Goal: Communication & Community: Answer question/provide support

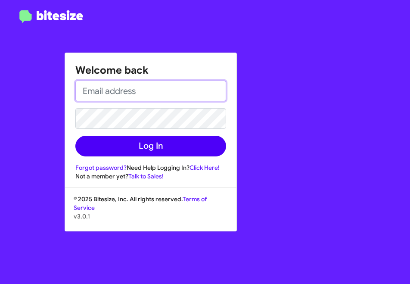
type input "[EMAIL_ADDRESS][DOMAIN_NAME]"
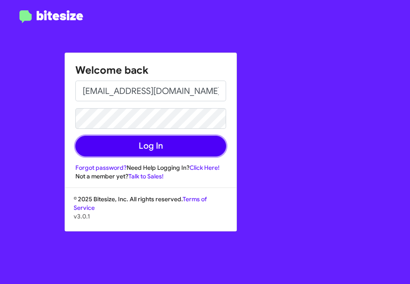
click at [138, 154] on button "Log In" at bounding box center [150, 146] width 151 height 21
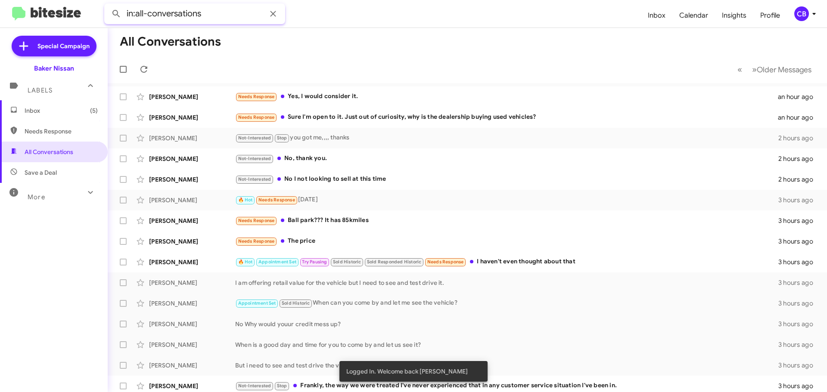
click at [218, 16] on input "in:all-conversations" at bounding box center [194, 13] width 181 height 21
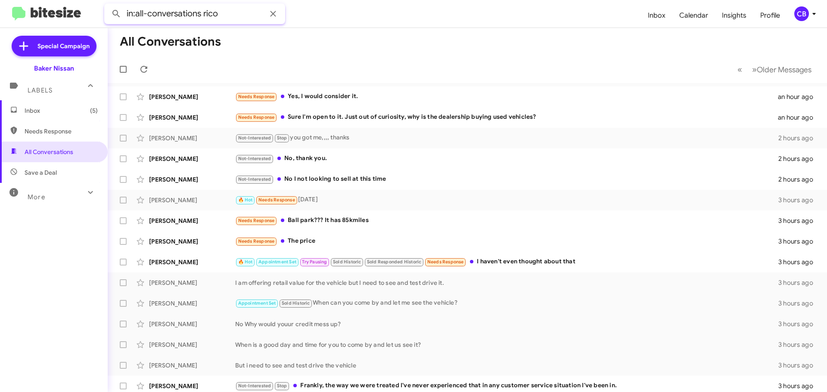
click at [108, 5] on button at bounding box center [116, 13] width 17 height 17
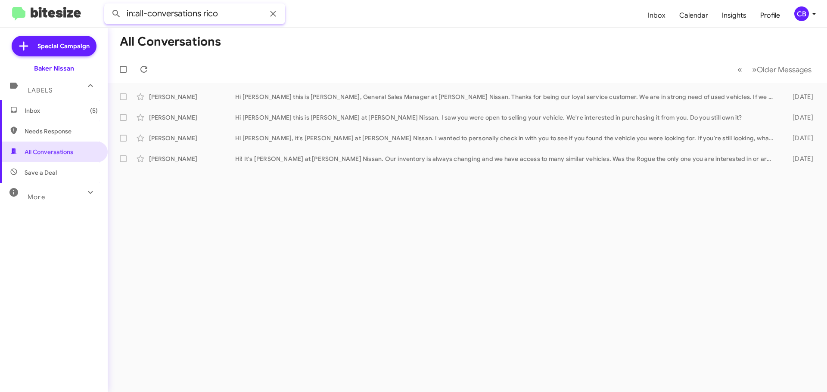
click at [229, 16] on input "in:all-conversations rico" at bounding box center [194, 13] width 181 height 21
click at [211, 14] on input "in:all-conversations rico" at bounding box center [194, 13] width 181 height 21
click at [108, 5] on button at bounding box center [116, 13] width 17 height 17
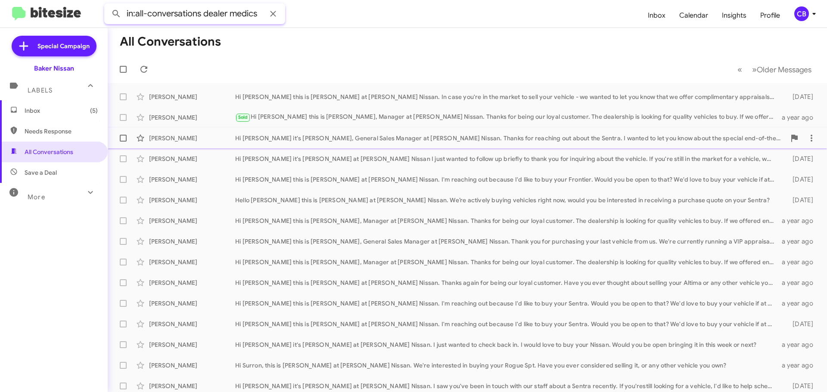
type input "in:all-conversations dealer medics"
click at [108, 5] on button at bounding box center [116, 13] width 17 height 17
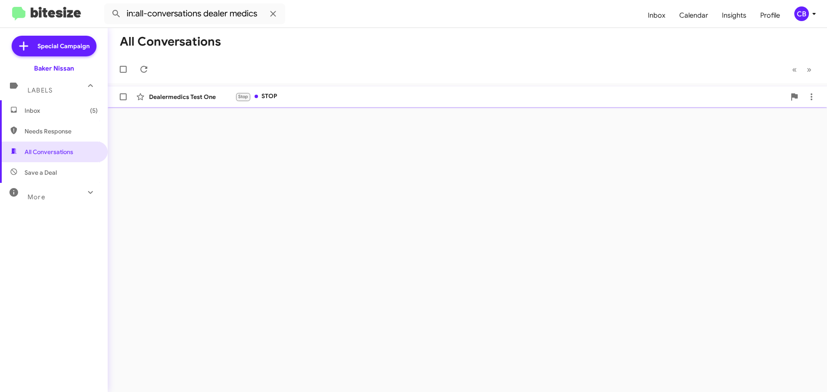
click at [206, 98] on div "Dealermedics Test One" at bounding box center [192, 97] width 86 height 9
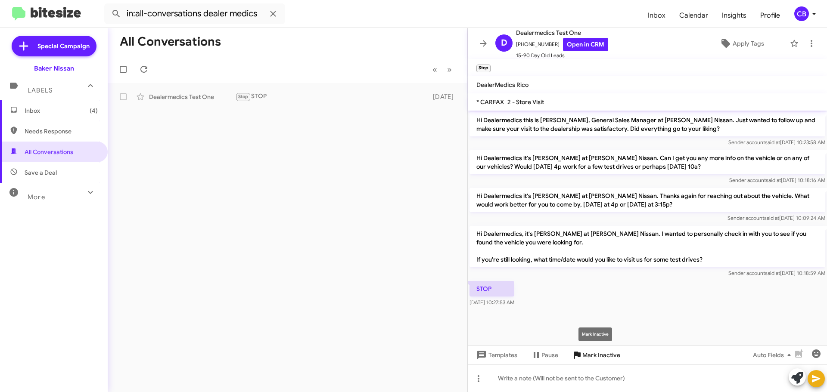
click at [603, 355] on span "Mark Inactive" at bounding box center [601, 356] width 38 height 16
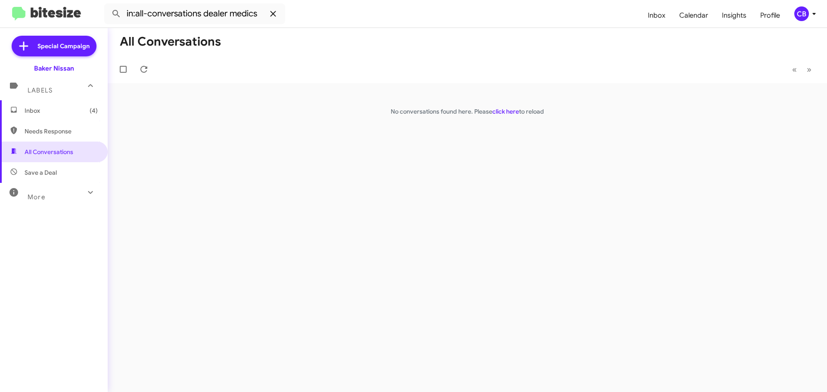
click at [271, 15] on icon at bounding box center [273, 14] width 10 height 10
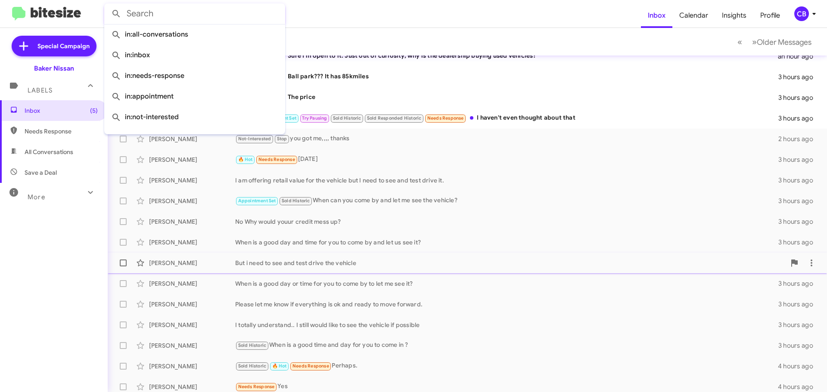
scroll to position [108, 0]
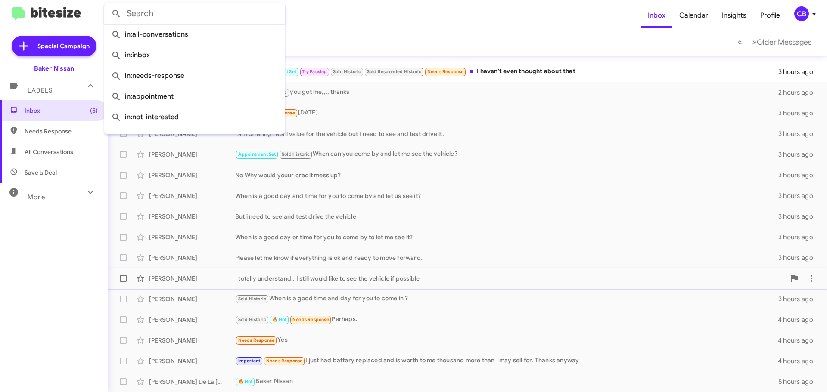
click at [420, 285] on div "[PERSON_NAME] I totally understand.. I still would like to see the vehicle if p…" at bounding box center [468, 278] width 706 height 17
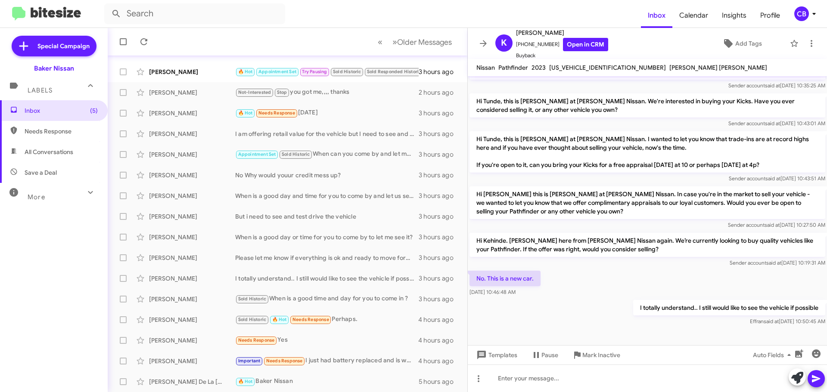
scroll to position [215, 0]
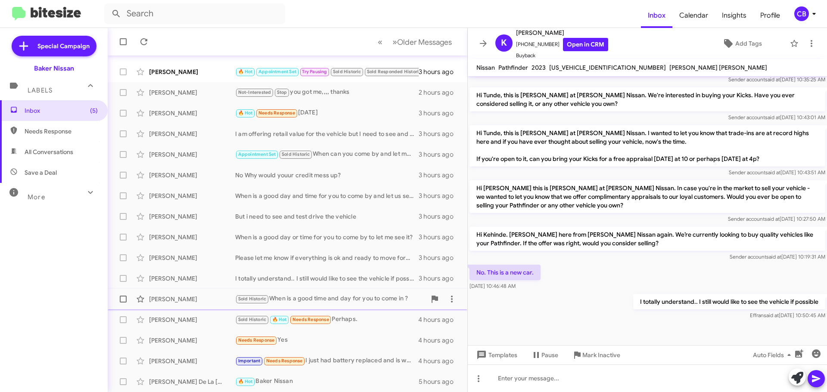
click at [183, 301] on div "[PERSON_NAME]" at bounding box center [192, 299] width 86 height 9
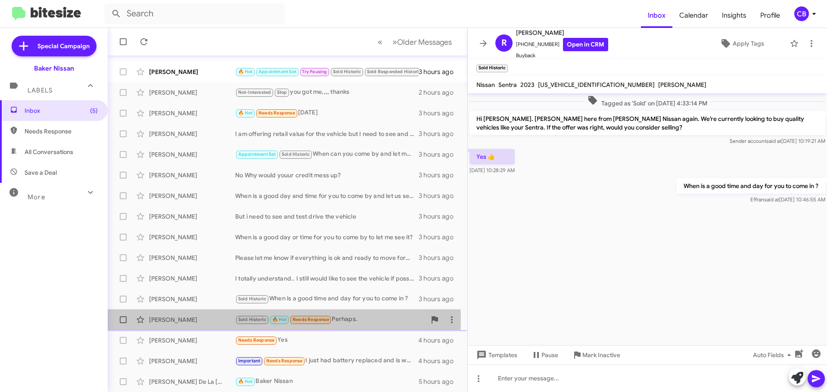
click at [169, 320] on div "[PERSON_NAME]" at bounding box center [192, 320] width 86 height 9
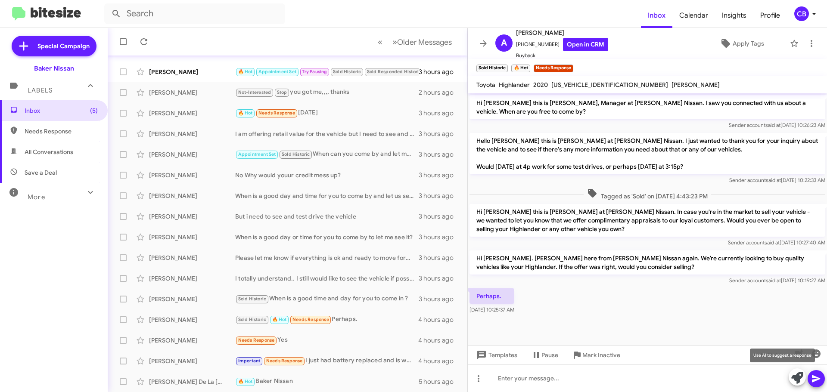
click at [794, 376] on icon at bounding box center [797, 378] width 12 height 12
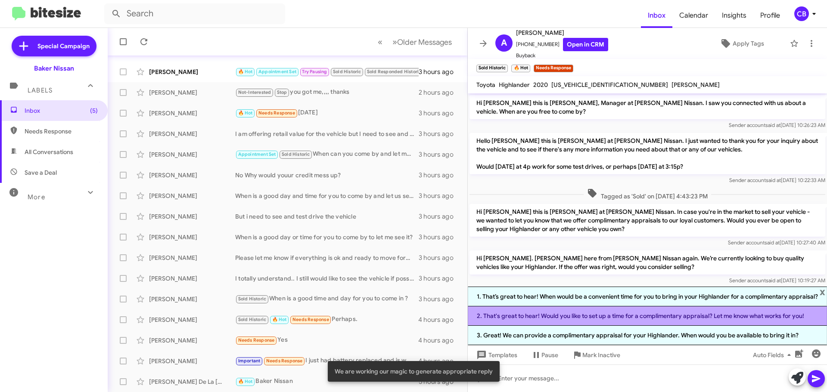
click at [514, 310] on li "2. That's great to hear! Would you like to set up a time for a complimentary ap…" at bounding box center [647, 316] width 359 height 19
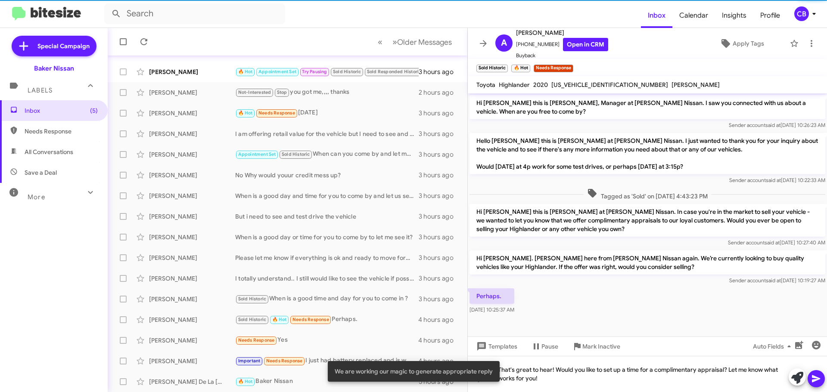
click at [817, 382] on icon at bounding box center [816, 379] width 10 height 10
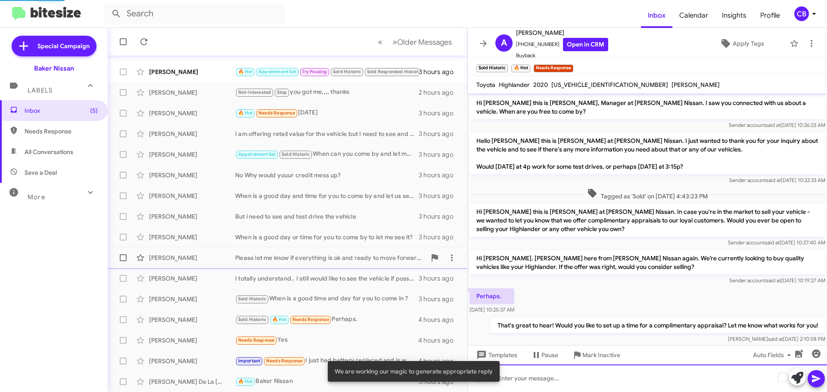
scroll to position [15, 0]
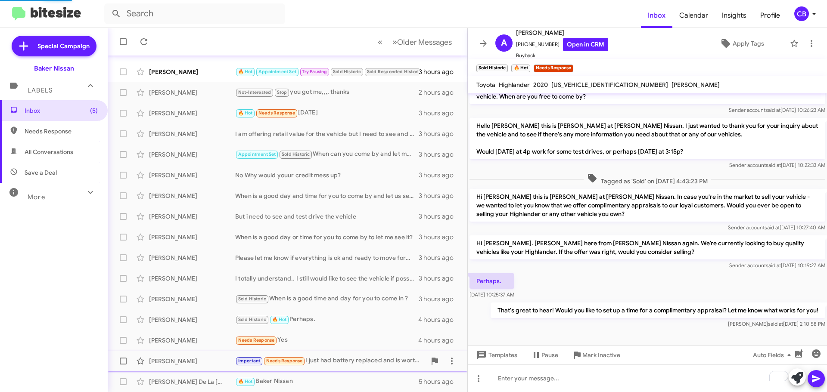
click at [179, 364] on div "[PERSON_NAME]" at bounding box center [192, 361] width 86 height 9
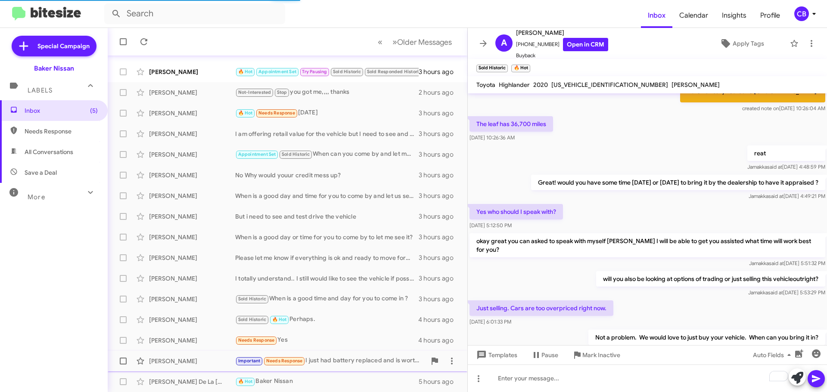
scroll to position [416, 0]
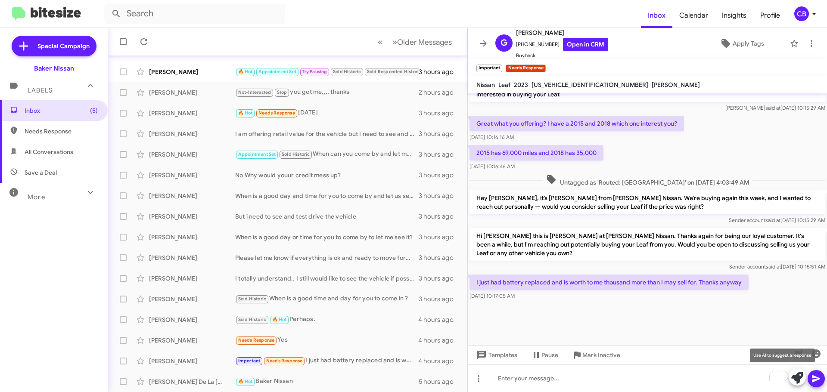
click at [800, 380] on icon at bounding box center [797, 378] width 12 height 12
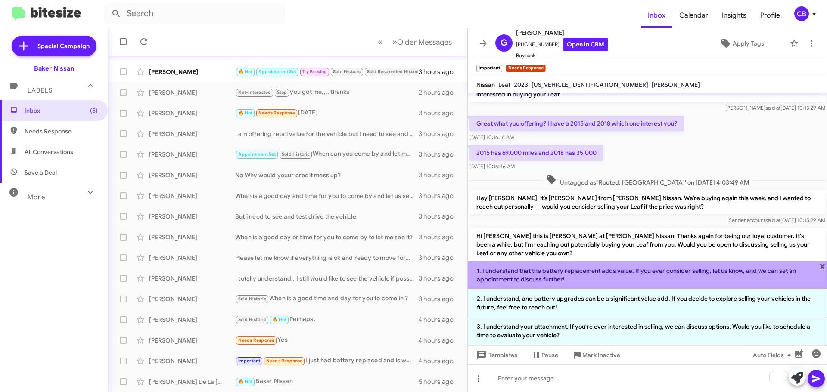
click at [554, 272] on li "1. I understand that the battery replacement adds value. If you ever consider s…" at bounding box center [647, 275] width 359 height 28
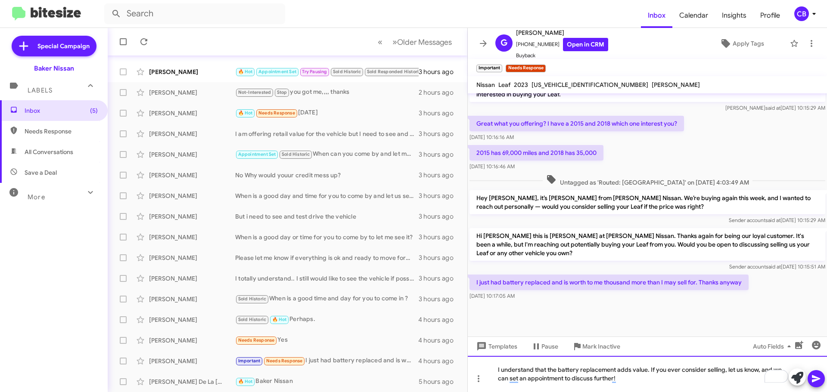
click at [621, 376] on div "I understand that the battery replacement adds value. If you ever consider sell…" at bounding box center [647, 374] width 359 height 36
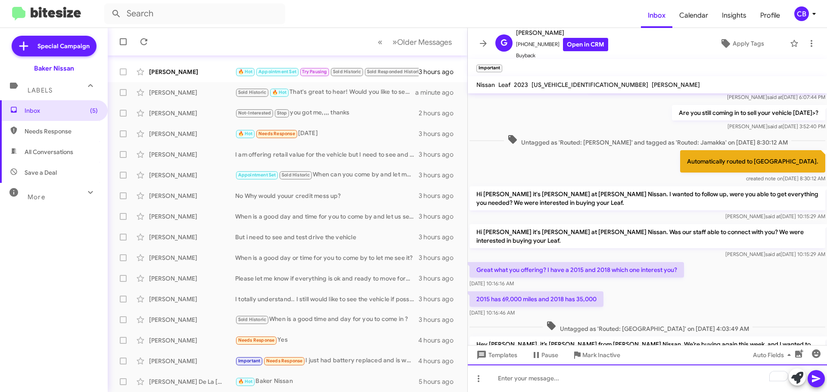
scroll to position [601, 0]
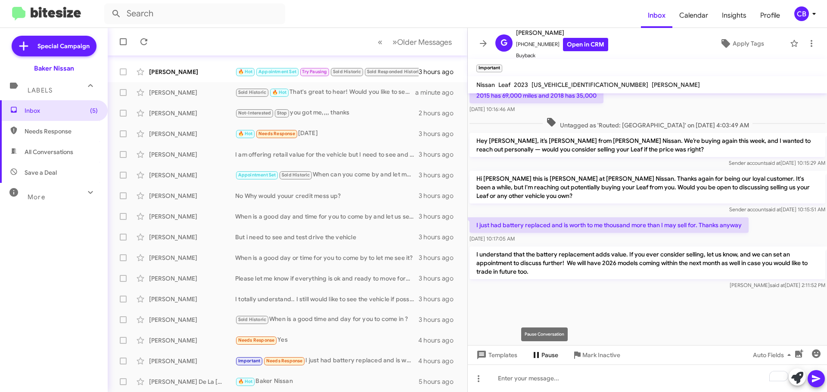
click at [559, 353] on button "Pause" at bounding box center [544, 356] width 41 height 16
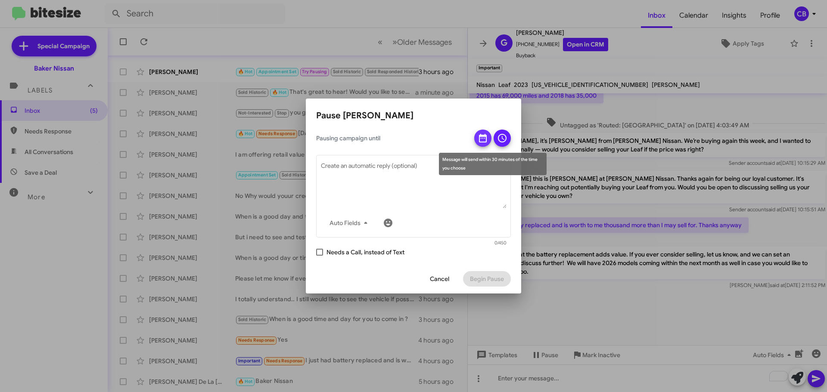
click at [482, 141] on icon at bounding box center [483, 138] width 10 height 10
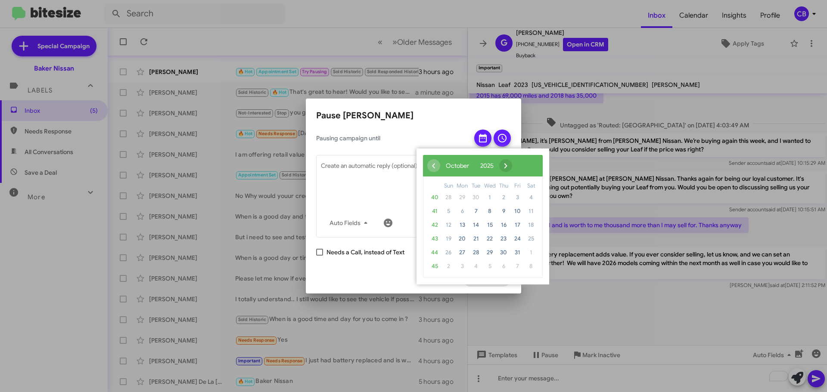
click at [512, 164] on span "›" at bounding box center [505, 165] width 13 height 13
click at [517, 164] on span "›" at bounding box center [510, 165] width 13 height 13
click at [504, 196] on span "1" at bounding box center [504, 198] width 14 height 14
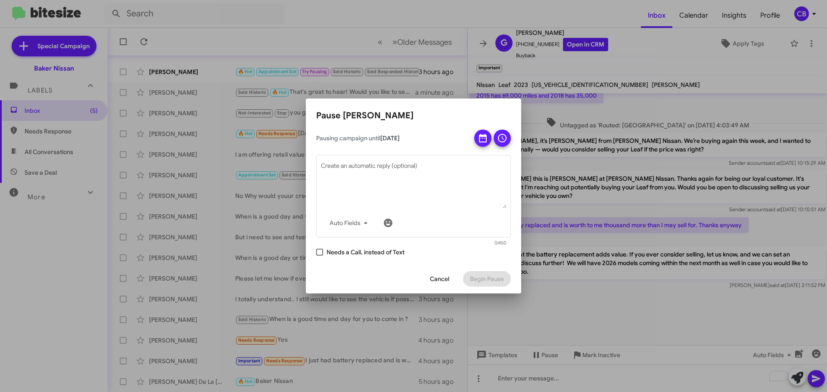
click at [501, 147] on div "Auto Fields Create an automatic reply (optional) 0/450" at bounding box center [413, 197] width 195 height 100
click at [506, 139] on icon at bounding box center [502, 138] width 9 height 9
click at [500, 280] on span "Begin Pause" at bounding box center [487, 279] width 34 height 16
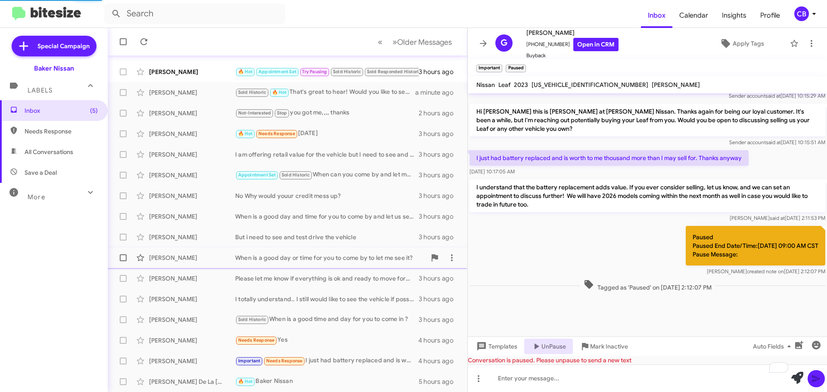
scroll to position [445, 0]
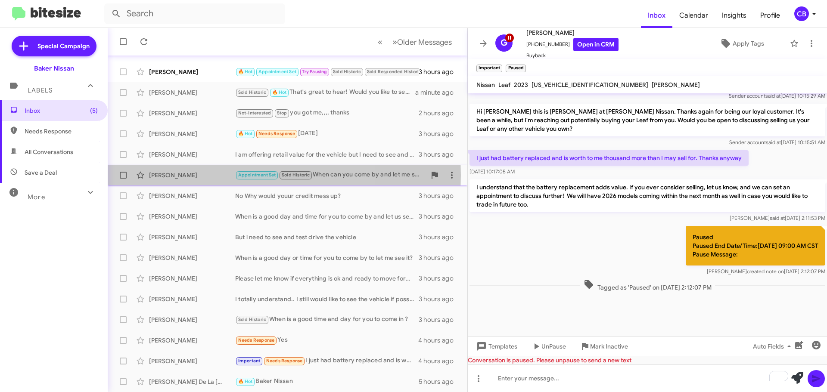
click at [199, 175] on div "[PERSON_NAME]" at bounding box center [192, 175] width 86 height 9
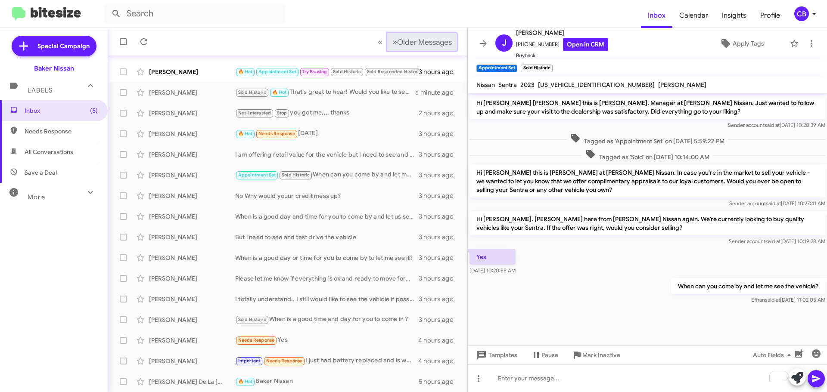
click at [446, 43] on button "» Next Older Messages" at bounding box center [422, 42] width 70 height 18
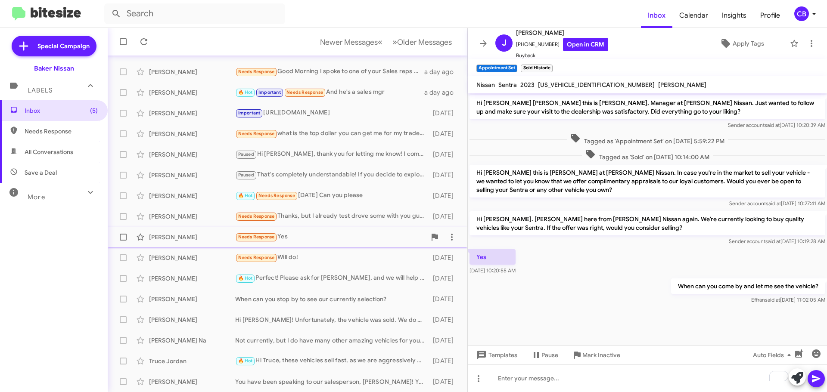
click at [203, 244] on div "[PERSON_NAME] Needs Response Yes [DATE]" at bounding box center [288, 237] width 346 height 17
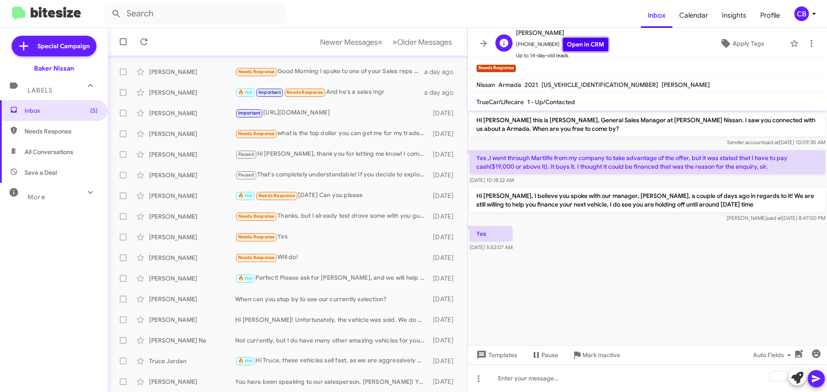
click at [569, 45] on link "Open in CRM" at bounding box center [585, 44] width 45 height 13
click at [794, 379] on icon at bounding box center [797, 378] width 12 height 12
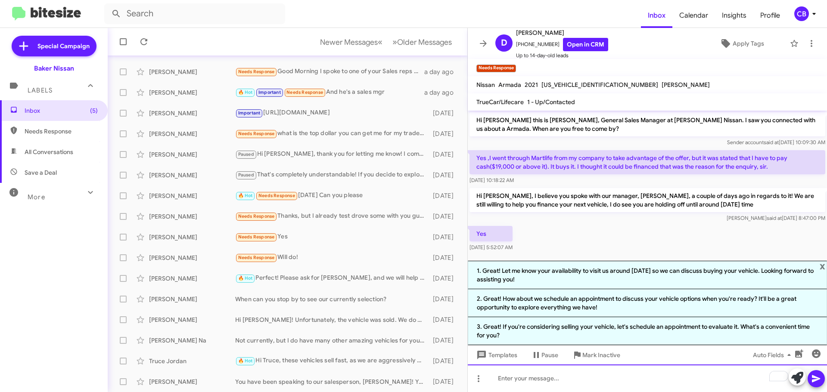
click at [537, 375] on div "To enrich screen reader interactions, please activate Accessibility in Grammarl…" at bounding box center [647, 379] width 359 height 28
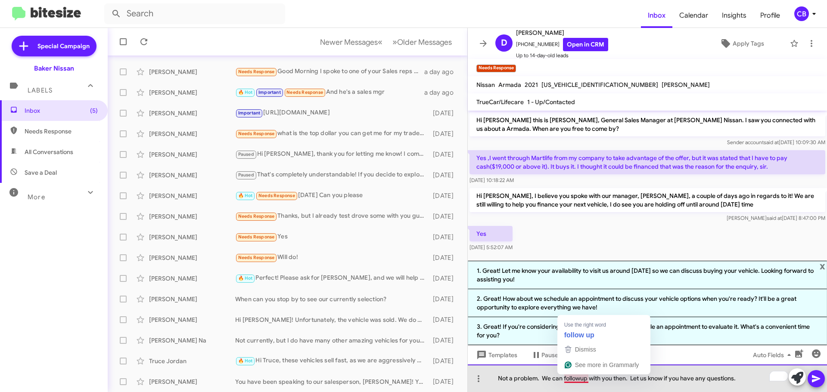
click at [583, 381] on div "Not a problem. We can followup with you then. Let us know if you have any quest…" at bounding box center [647, 379] width 359 height 28
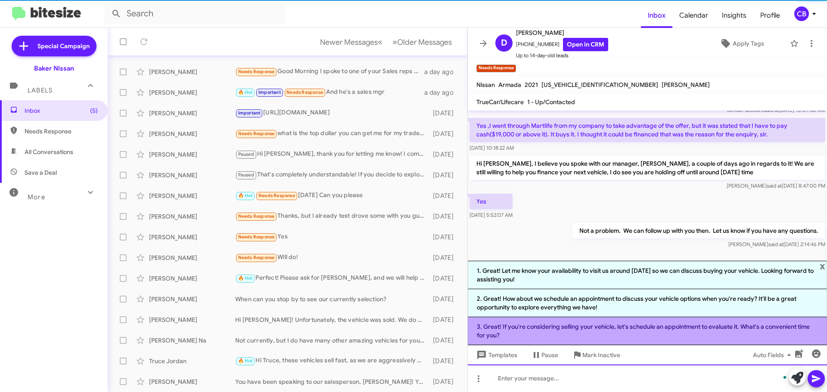
scroll to position [33, 0]
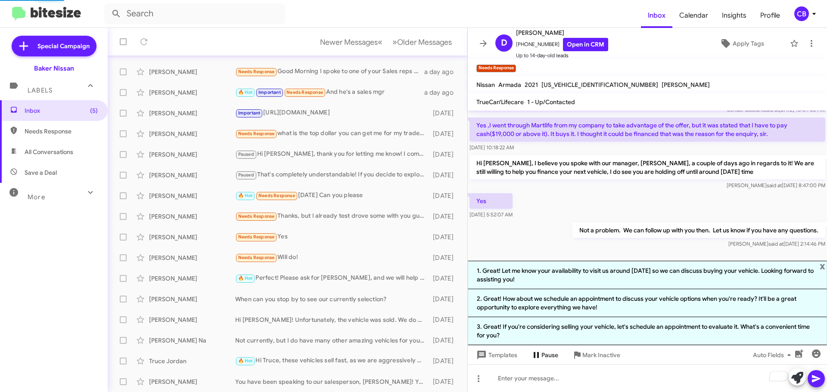
click at [554, 355] on span "Pause" at bounding box center [549, 356] width 17 height 16
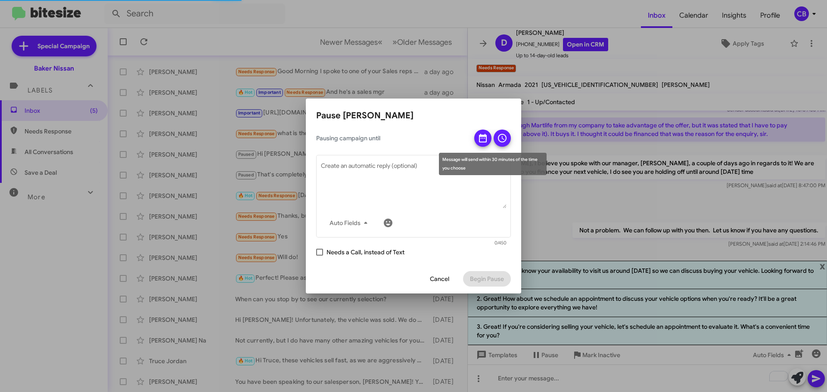
click at [481, 141] on icon at bounding box center [483, 138] width 10 height 10
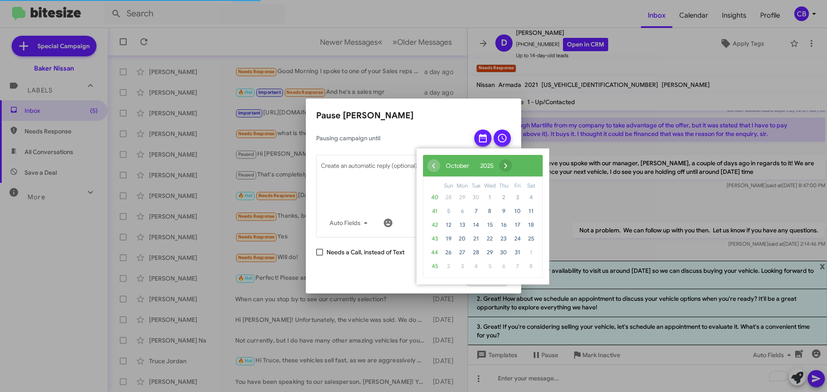
click at [512, 164] on span "›" at bounding box center [505, 165] width 13 height 13
click at [463, 237] on span "17" at bounding box center [462, 239] width 14 height 14
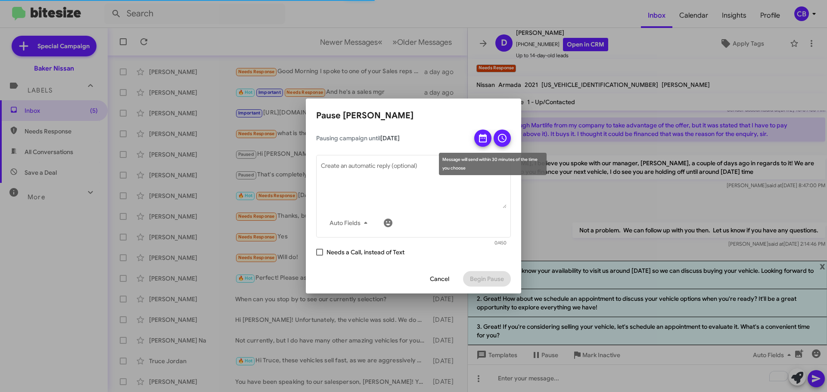
click at [503, 136] on icon at bounding box center [502, 138] width 10 height 10
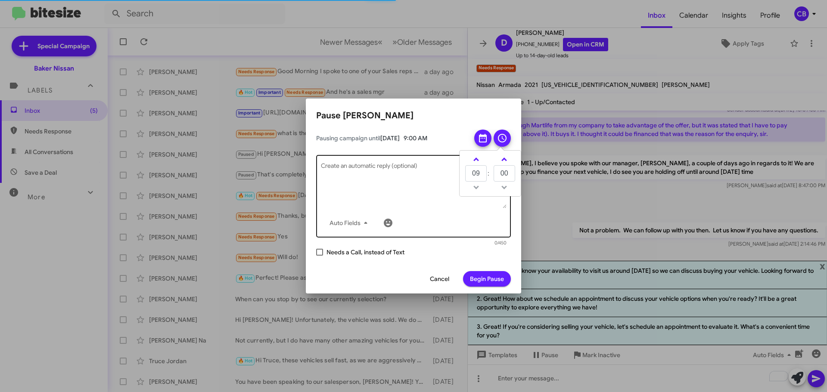
scroll to position [16, 0]
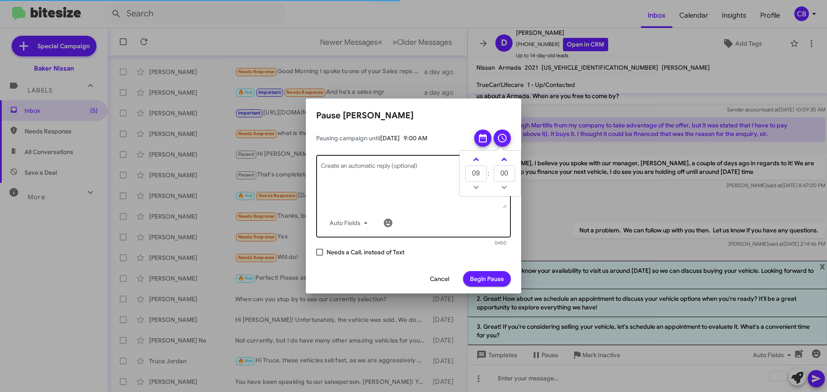
click at [406, 177] on textarea "Create an automatic reply (optional)" at bounding box center [414, 186] width 186 height 45
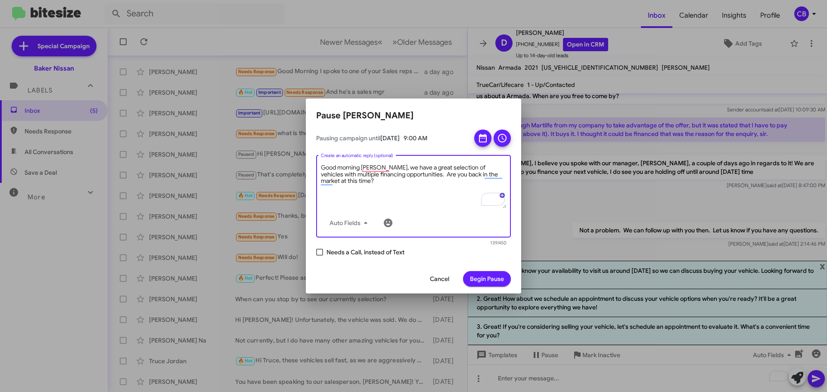
type textarea "Good morning [PERSON_NAME], we have a great selection of vehicles with multiple…"
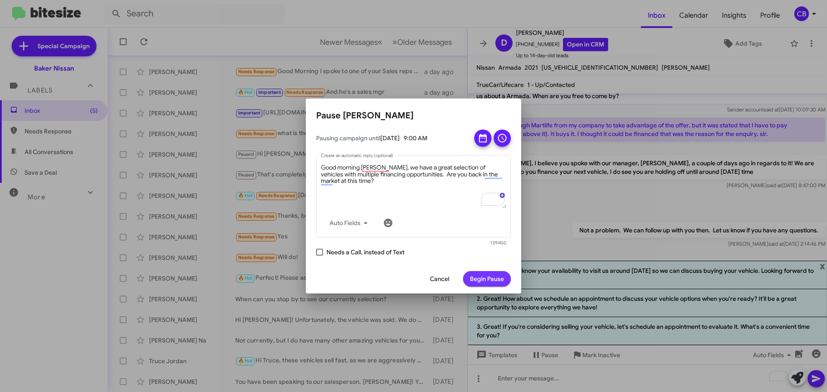
click at [492, 279] on span "Begin Pause" at bounding box center [487, 279] width 34 height 16
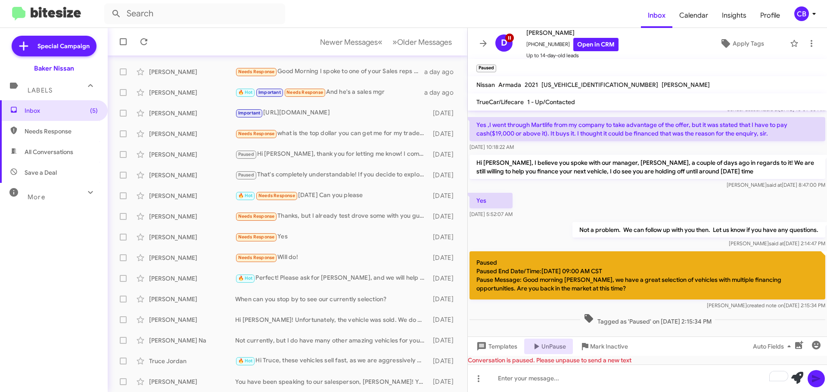
scroll to position [39, 0]
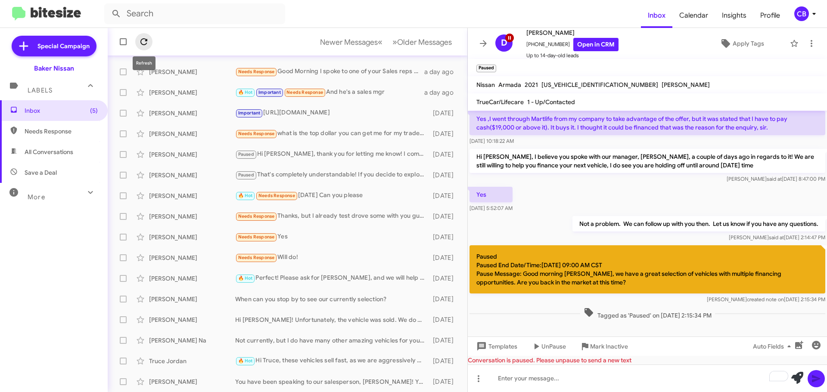
click at [145, 42] on icon at bounding box center [144, 42] width 10 height 10
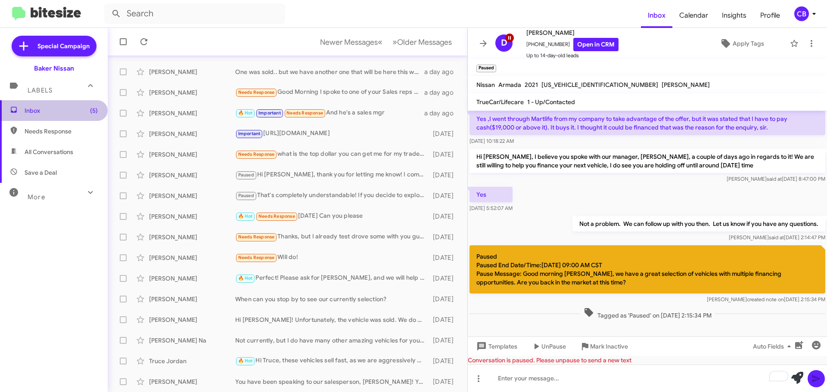
click at [53, 107] on span "Inbox (5)" at bounding box center [61, 110] width 73 height 9
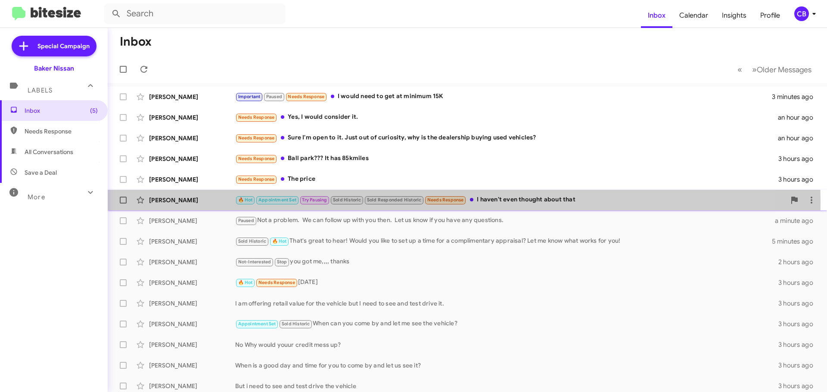
click at [196, 202] on div "[PERSON_NAME]" at bounding box center [192, 200] width 86 height 9
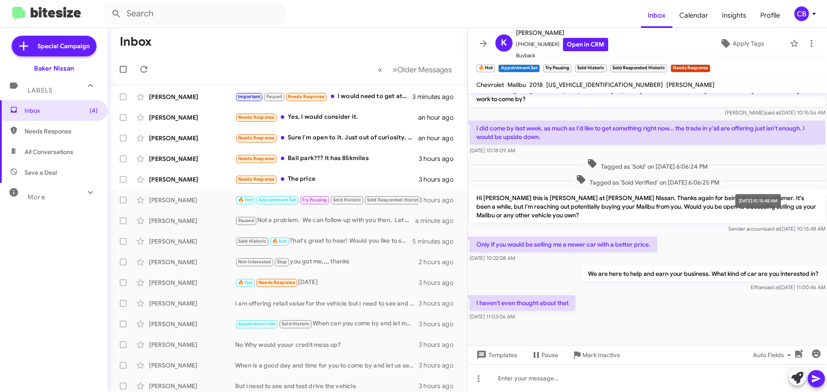
scroll to position [289, 0]
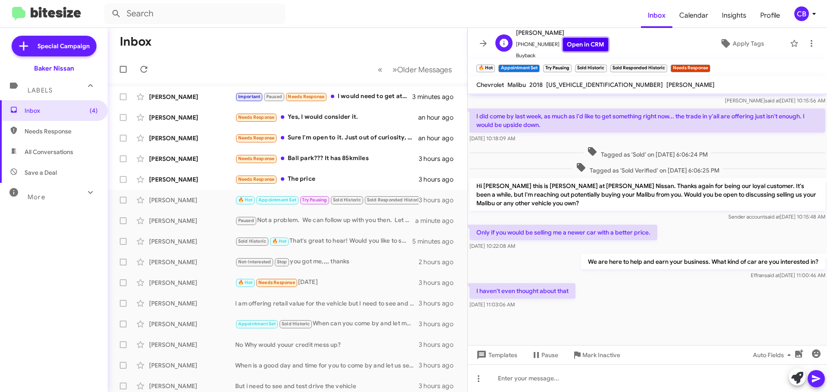
click at [575, 48] on link "Open in CRM" at bounding box center [585, 44] width 45 height 13
click at [793, 379] on icon at bounding box center [797, 378] width 12 height 12
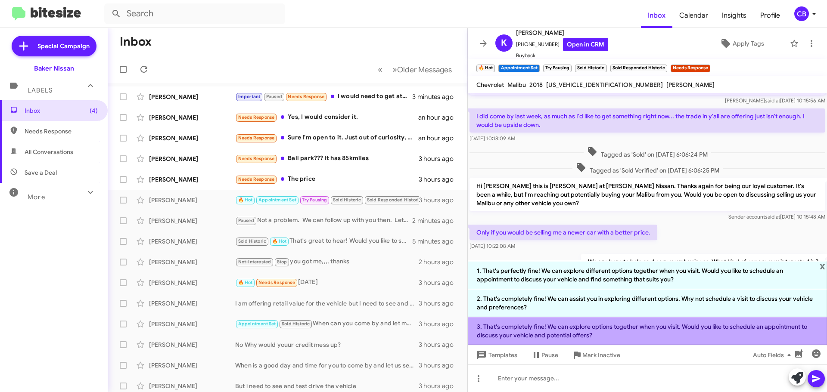
click at [565, 330] on li "3. That's completely fine! We can explore options together when you visit. Woul…" at bounding box center [647, 331] width 359 height 28
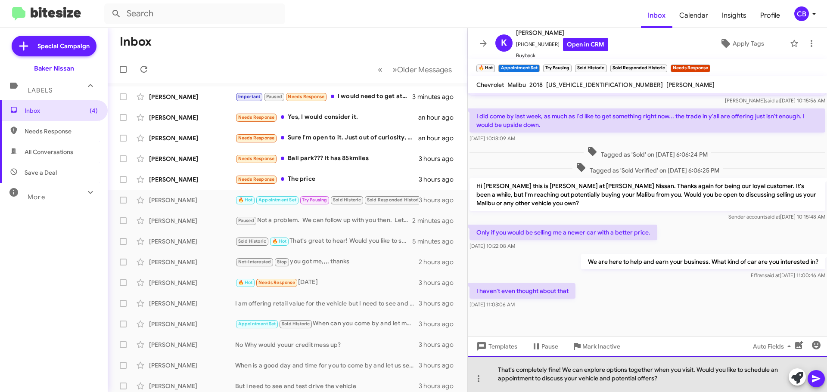
click at [714, 370] on div "That's completely fine! We can explore options together when you visit. Would y…" at bounding box center [647, 374] width 359 height 36
click at [671, 379] on div "That's completely fine! We can explore options together when you visit. What ti…" at bounding box center [647, 374] width 359 height 36
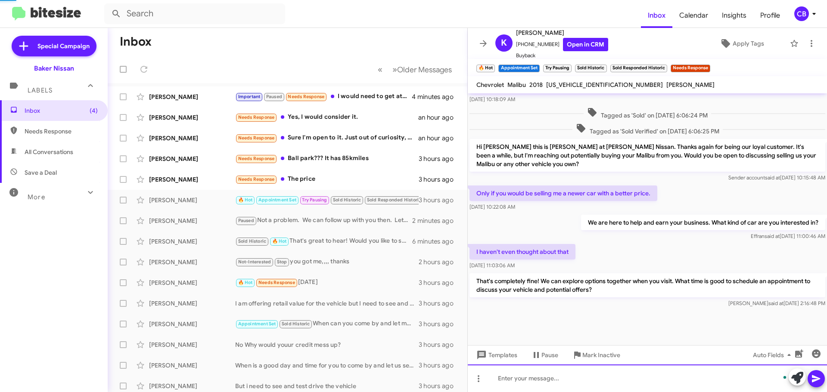
scroll to position [329, 0]
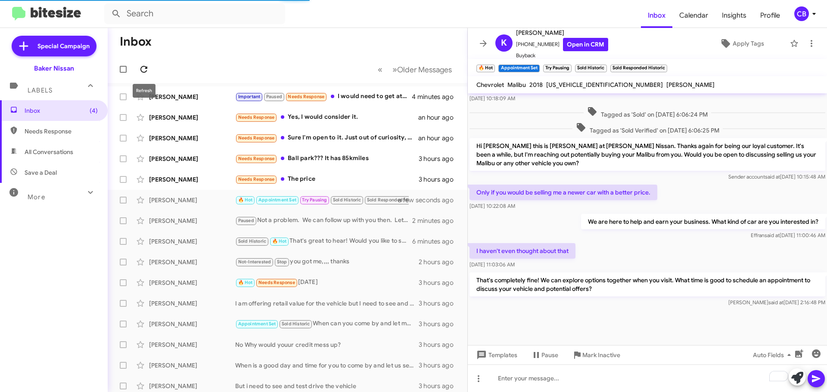
click at [146, 69] on icon at bounding box center [144, 69] width 10 height 10
